Goal: Information Seeking & Learning: Find specific fact

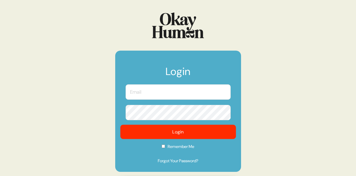
type input "[PERSON_NAME][EMAIL_ADDRESS][PERSON_NAME][DOMAIN_NAME]"
click at [184, 134] on button "Login" at bounding box center [178, 132] width 116 height 14
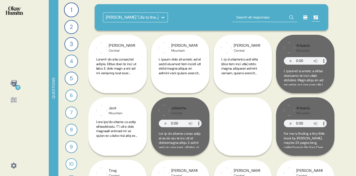
click at [162, 16] on icon at bounding box center [163, 17] width 5 height 5
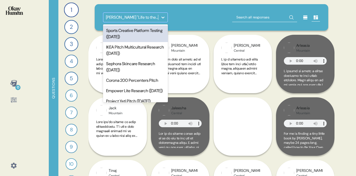
click at [246, 18] on input "text" at bounding box center [264, 17] width 65 height 9
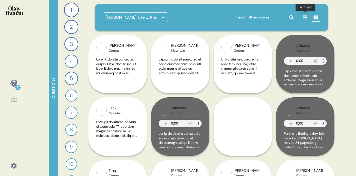
click at [307, 17] on icon at bounding box center [306, 18] width 4 height 4
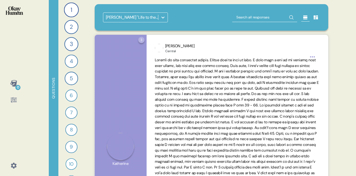
click at [316, 16] on icon at bounding box center [316, 18] width 4 height 4
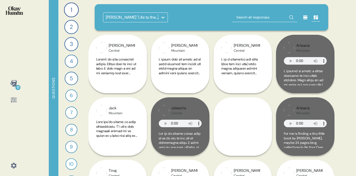
click at [125, 17] on div "[PERSON_NAME] "Life to the Fullest" Observations" at bounding box center [132, 17] width 53 height 6
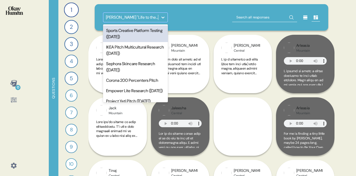
click at [129, 28] on div "Sports Creative Platform Testing ([DATE])" at bounding box center [135, 33] width 65 height 17
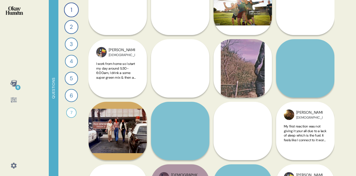
scroll to position [185, 0]
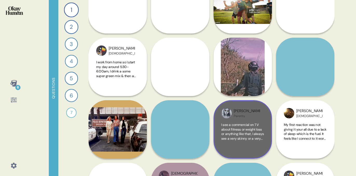
click at [244, 125] on span "I see a commercial on TV about fitness or weight loss or anything like that, I …" at bounding box center [243, 161] width 43 height 77
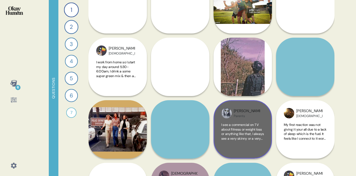
click at [244, 125] on div "[PERSON_NAME] Parents I see a commercial on TV about fitness or weight loss or …" at bounding box center [243, 129] width 58 height 58
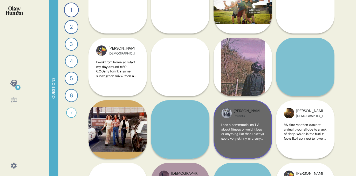
click at [244, 123] on span "I see a commercial on TV about fitness or weight loss or anything like that, I …" at bounding box center [243, 161] width 43 height 77
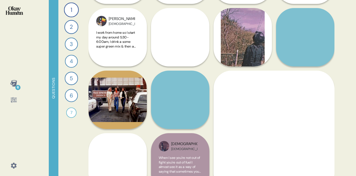
scroll to position [222, 0]
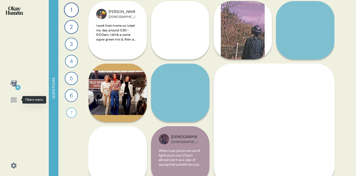
click at [10, 97] on div at bounding box center [14, 100] width 12 height 12
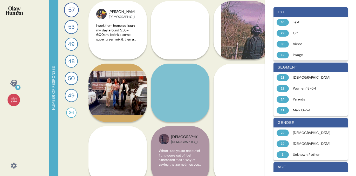
click at [13, 99] on icon at bounding box center [13, 99] width 7 height 7
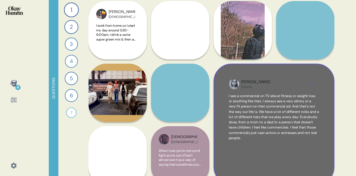
scroll to position [0, 0]
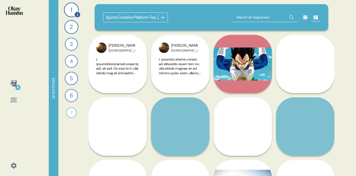
click at [72, 11] on div "1" at bounding box center [71, 9] width 15 height 15
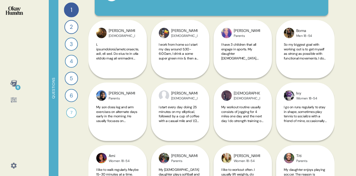
scroll to position [43, 0]
